Goal: Check status: Check status

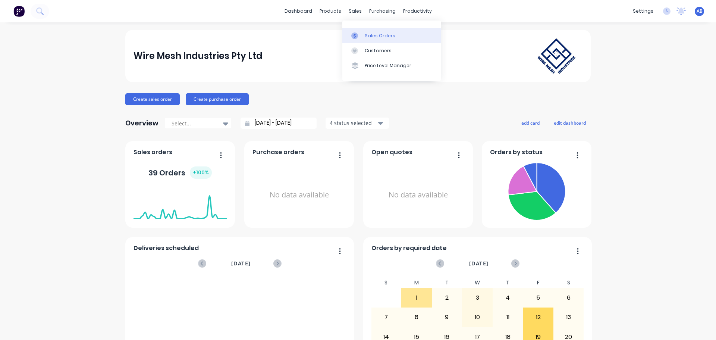
click at [378, 33] on div "Sales Orders" at bounding box center [380, 35] width 31 height 7
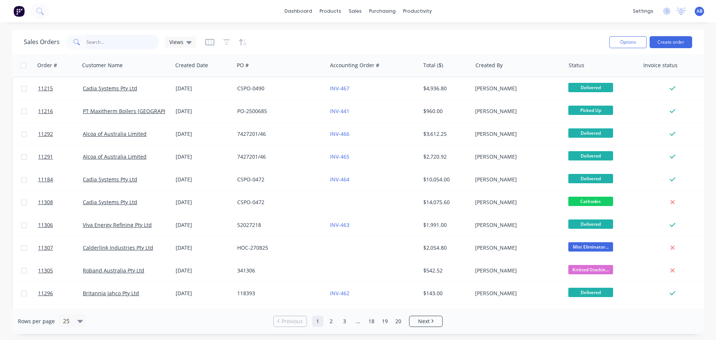
click at [120, 42] on input "text" at bounding box center [122, 42] width 73 height 15
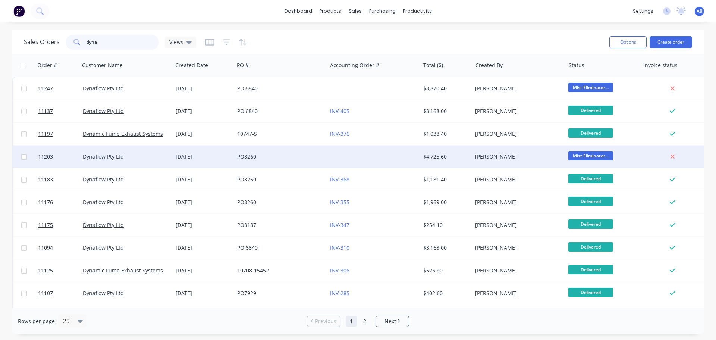
type input "dyna"
click at [343, 158] on div at bounding box center [373, 156] width 93 height 22
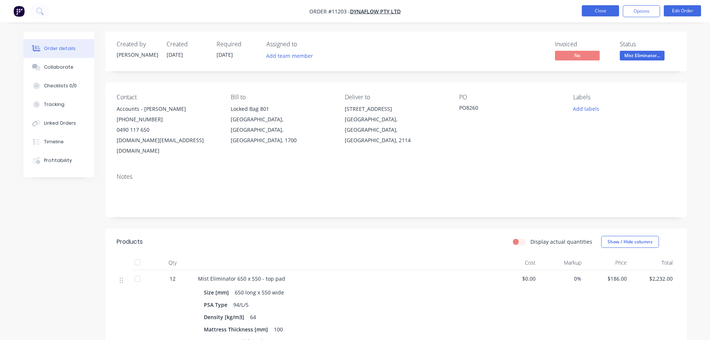
click at [590, 14] on button "Close" at bounding box center [600, 10] width 37 height 11
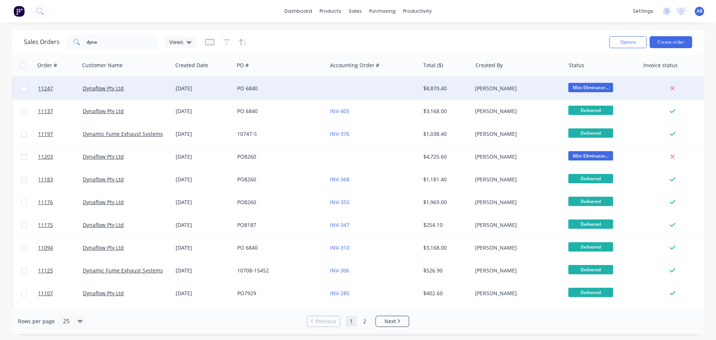
click at [329, 87] on div at bounding box center [373, 88] width 93 height 22
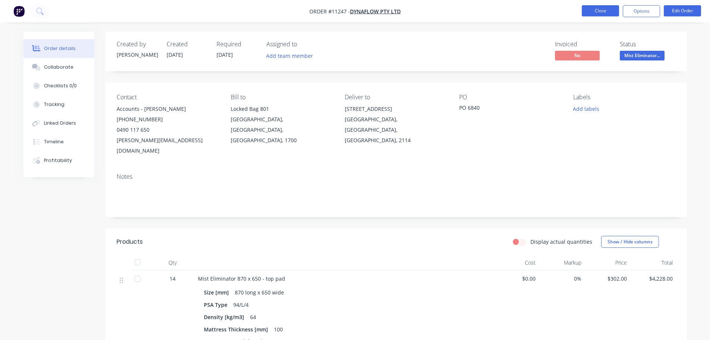
click at [599, 11] on button "Close" at bounding box center [600, 10] width 37 height 11
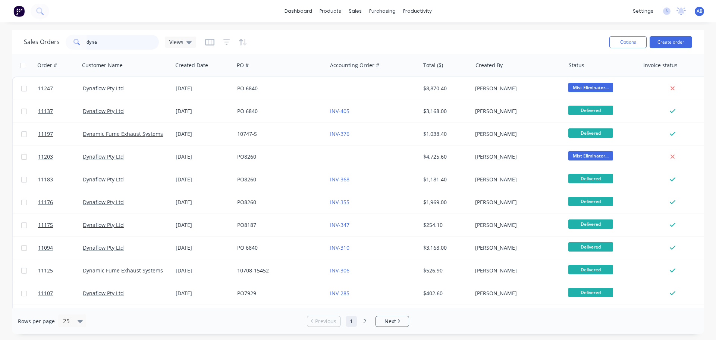
click at [113, 44] on input "dyna" at bounding box center [122, 42] width 73 height 15
drag, startPoint x: 113, startPoint y: 44, endPoint x: 107, endPoint y: 44, distance: 6.0
click at [114, 44] on input "dyna" at bounding box center [122, 42] width 73 height 15
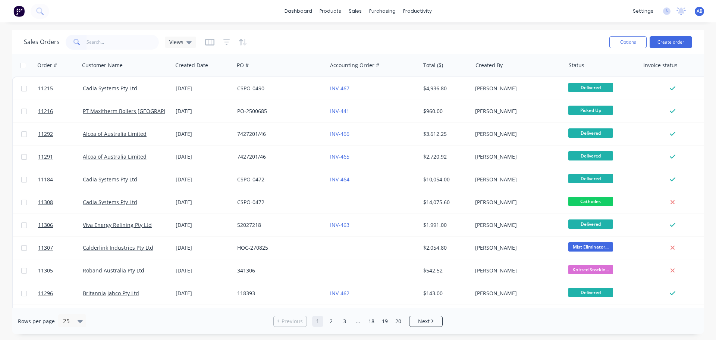
click at [11, 11] on div at bounding box center [24, 11] width 49 height 15
click at [22, 10] on img at bounding box center [18, 11] width 11 height 11
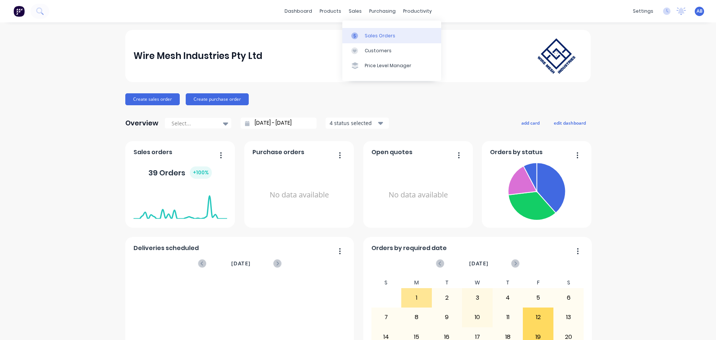
click at [371, 34] on div "Sales Orders" at bounding box center [380, 35] width 31 height 7
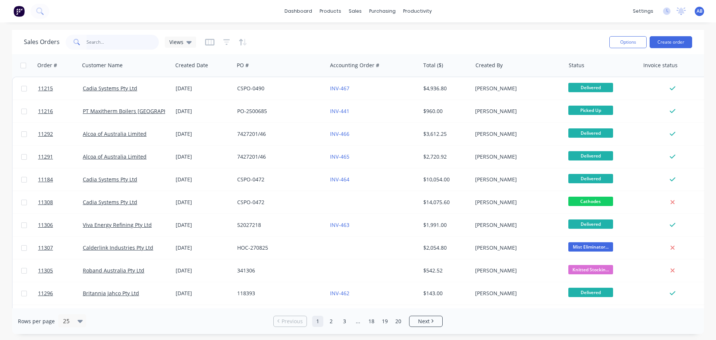
click at [97, 40] on input "text" at bounding box center [122, 42] width 73 height 15
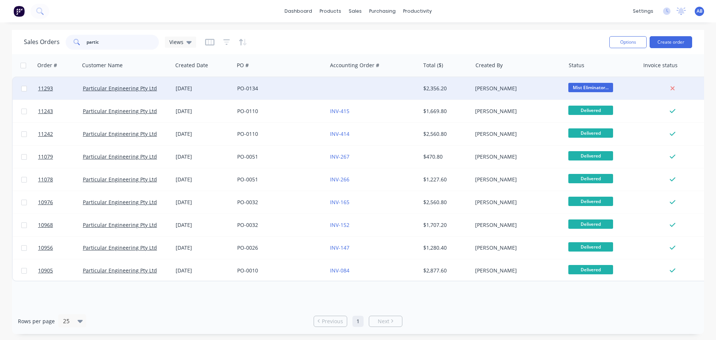
type input "partic"
click at [300, 86] on div "PO-0134" at bounding box center [278, 88] width 83 height 7
